Goal: Transaction & Acquisition: Purchase product/service

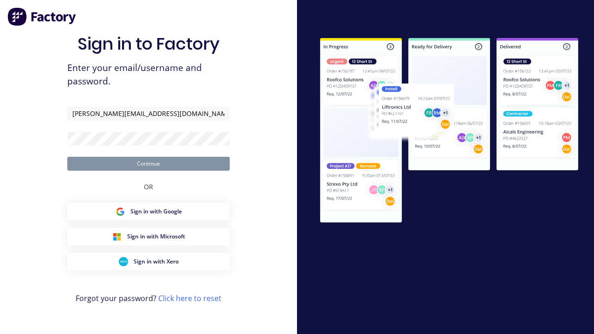
type input "[PERSON_NAME][EMAIL_ADDRESS][DOMAIN_NAME]"
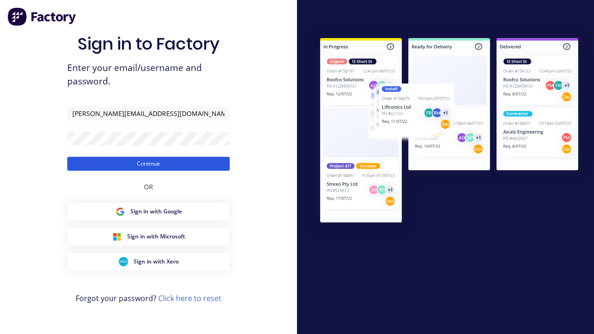
click at [149, 163] on button "Continue" at bounding box center [148, 164] width 163 height 14
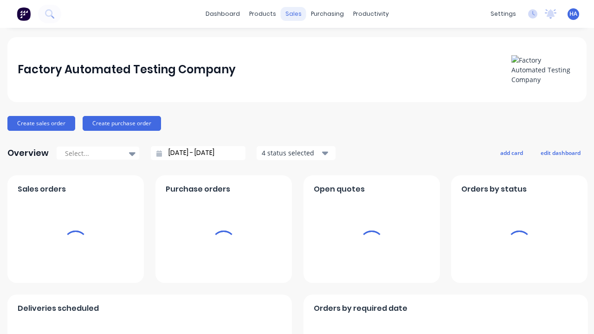
click at [293, 14] on div "sales" at bounding box center [294, 14] width 26 height 14
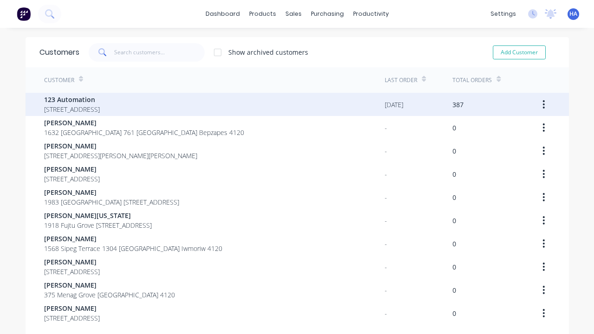
click at [100, 99] on span "123 Automation" at bounding box center [72, 100] width 56 height 10
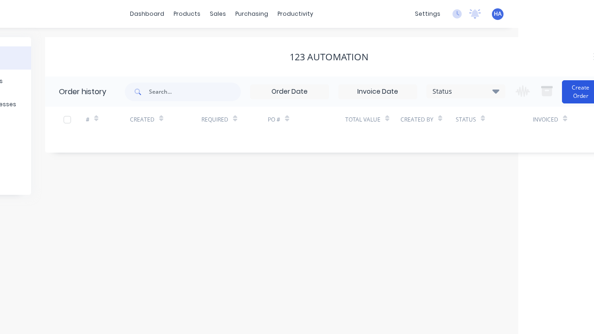
click at [562, 91] on button "Create Order" at bounding box center [580, 91] width 37 height 23
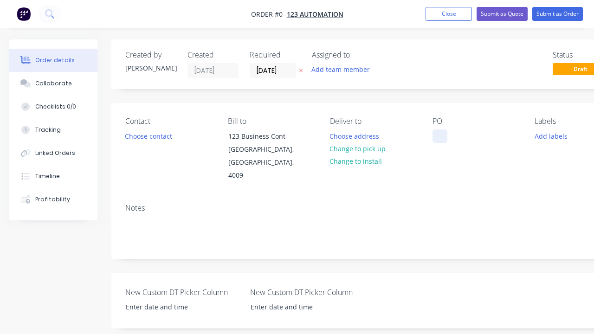
click at [440, 136] on div at bounding box center [440, 136] width 15 height 13
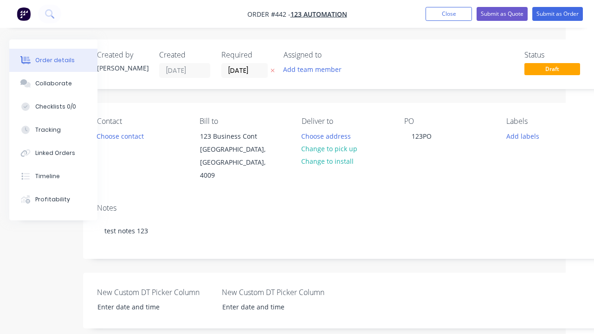
scroll to position [52, 28]
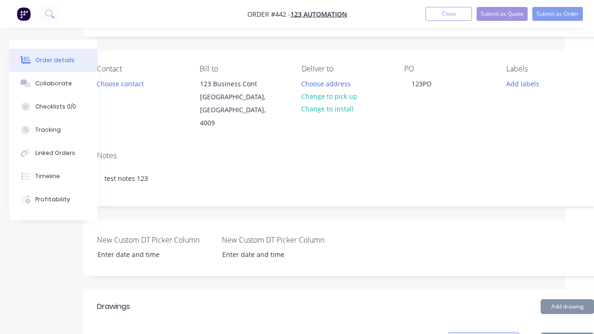
click at [567, 333] on button "Add product" at bounding box center [567, 340] width 53 height 15
